Goal: Transaction & Acquisition: Purchase product/service

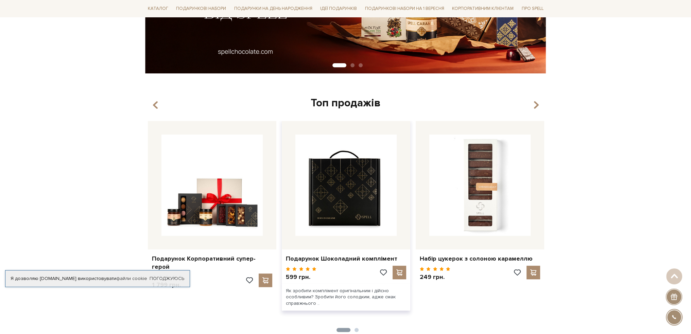
scroll to position [204, 0]
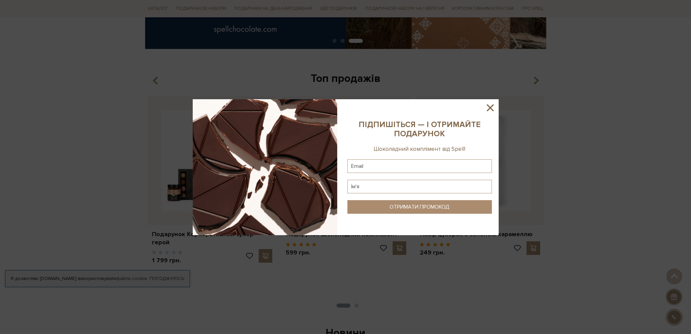
click at [487, 107] on icon at bounding box center [490, 108] width 12 height 12
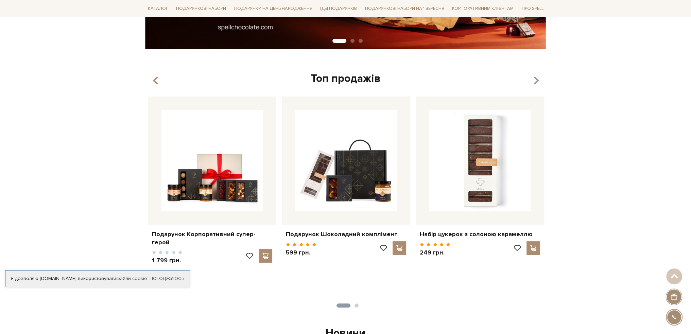
click at [533, 81] on icon "button" at bounding box center [536, 81] width 6 height 12
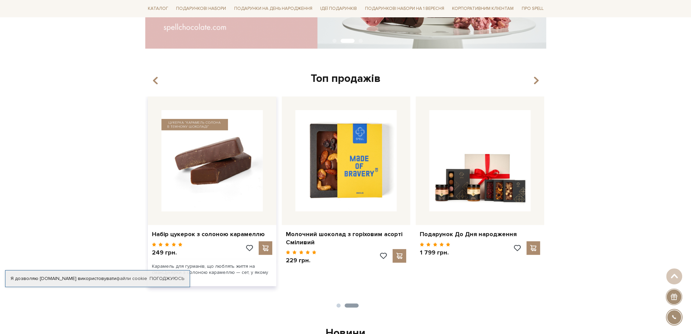
click at [220, 170] on img at bounding box center [211, 160] width 101 height 101
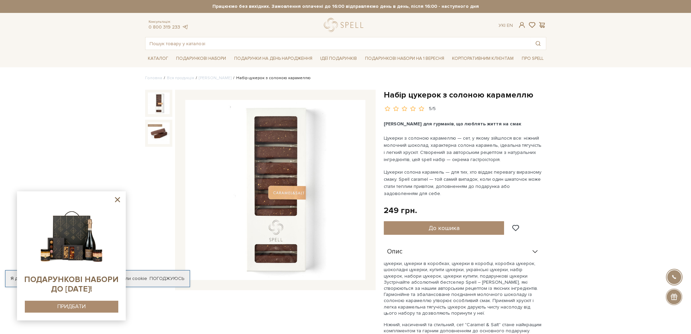
click at [120, 199] on icon at bounding box center [117, 199] width 8 height 8
